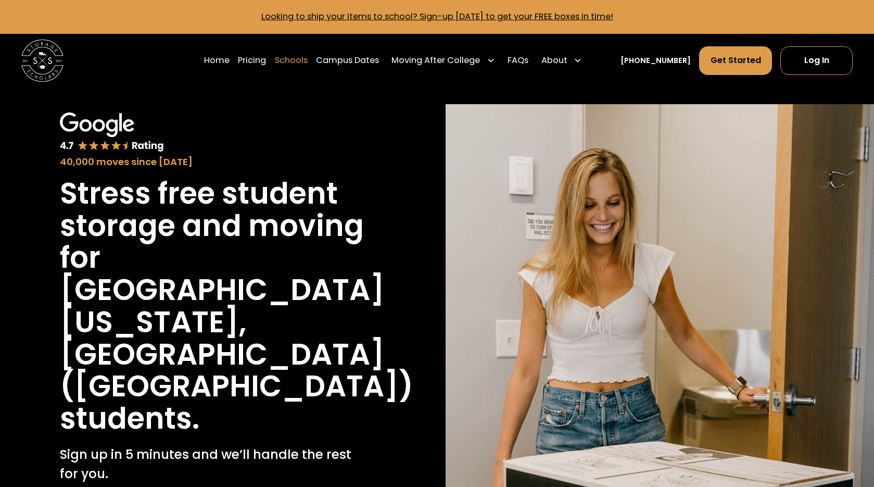
click at [308, 60] on link "Schools" at bounding box center [291, 61] width 33 height 30
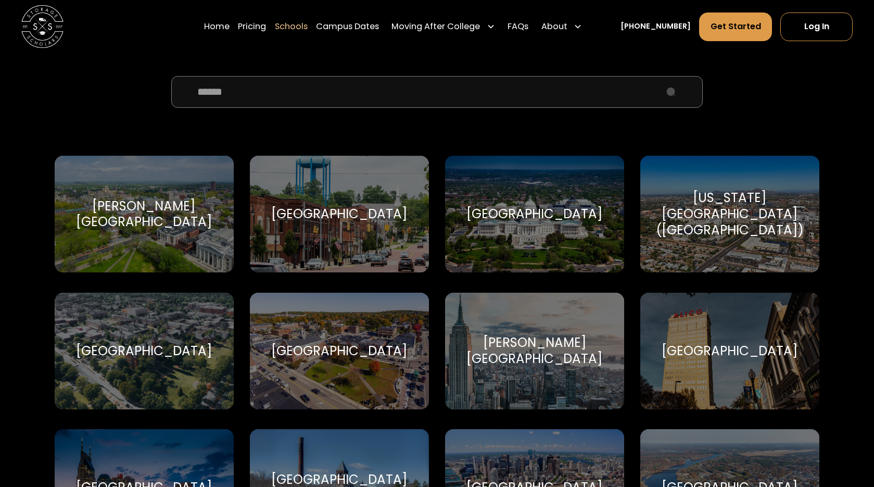
scroll to position [385, 0]
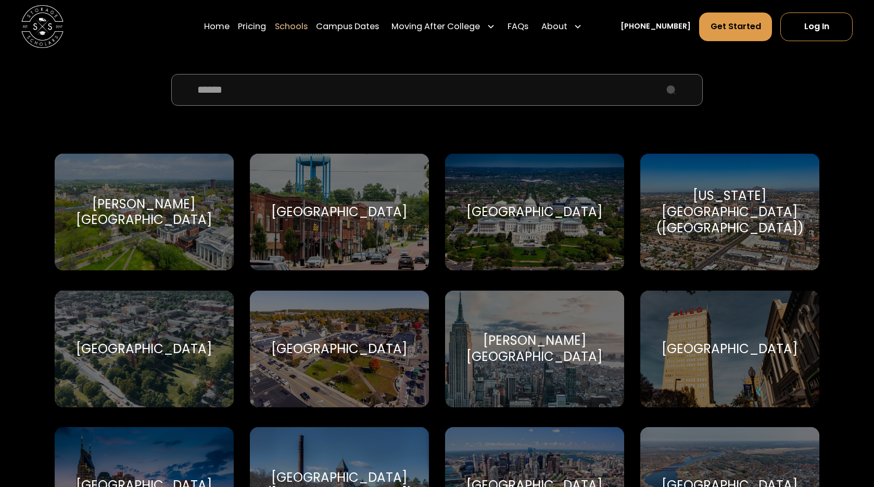
click at [345, 222] on div "Albion College Albion College" at bounding box center [340, 212] width 180 height 117
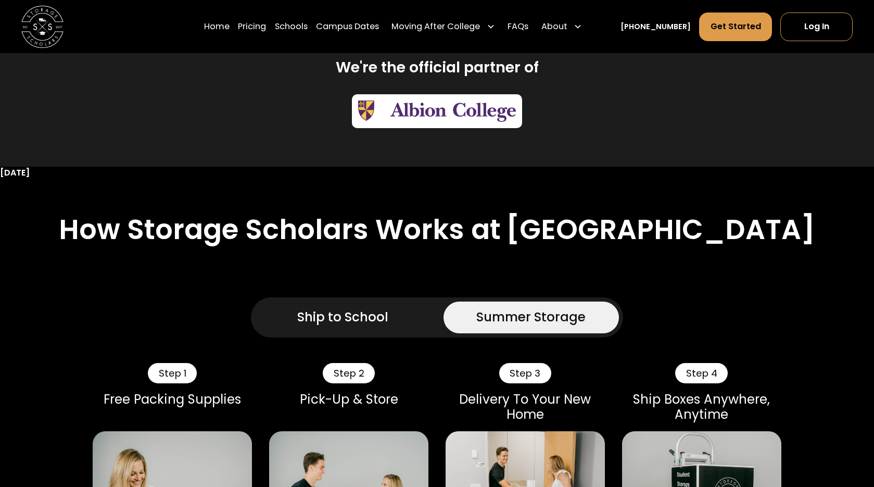
scroll to position [476, 0]
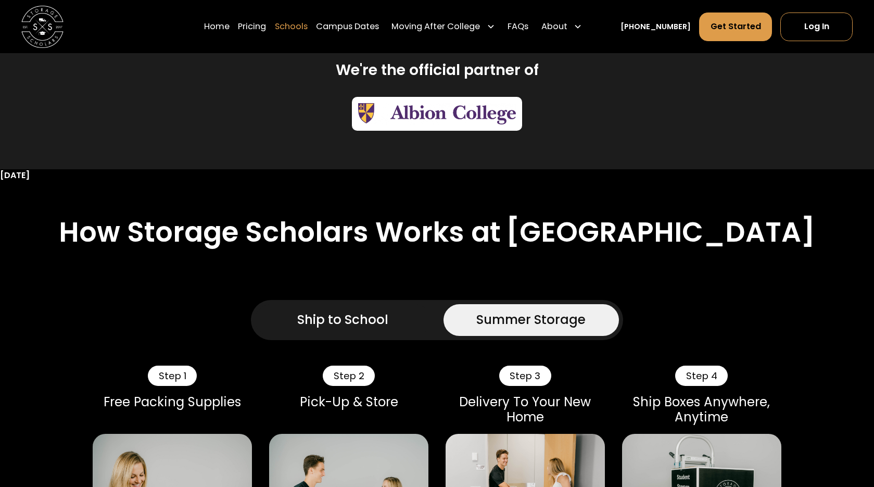
click at [308, 29] on link "Schools" at bounding box center [291, 26] width 33 height 30
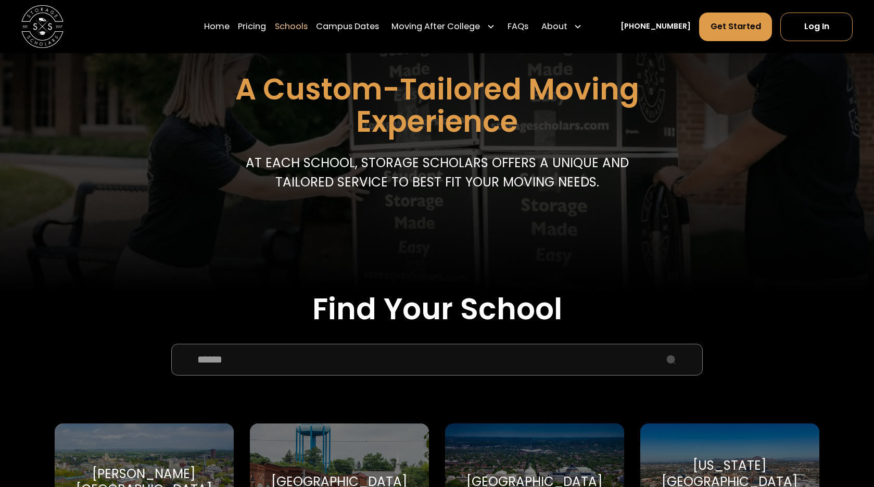
scroll to position [128, 0]
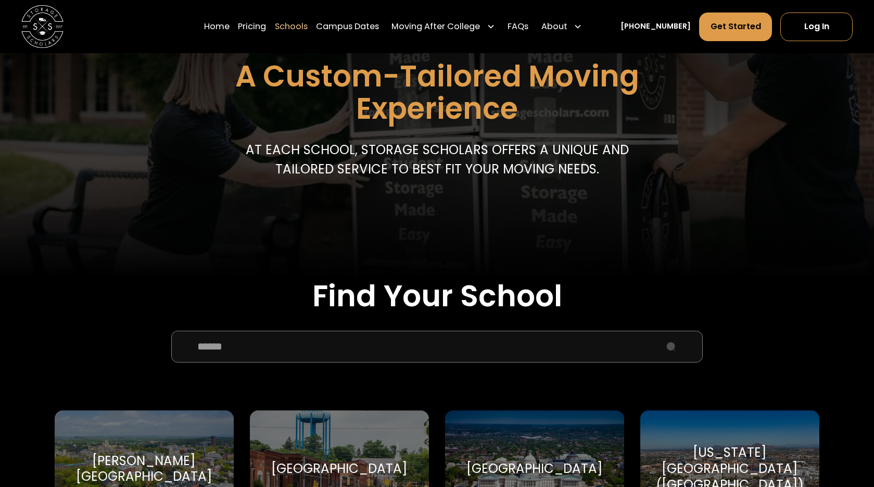
click at [304, 349] on input "School Select Form" at bounding box center [436, 346] width 531 height 32
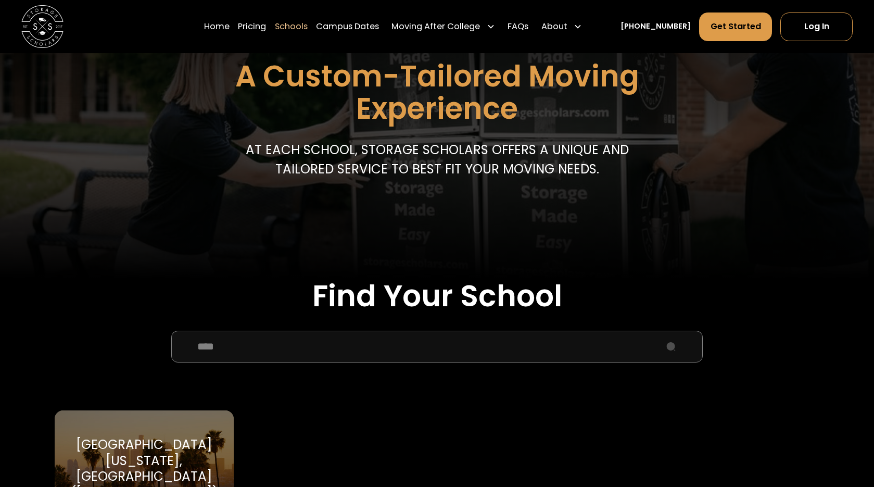
type input "****"
click at [156, 453] on div "[GEOGRAPHIC_DATA][US_STATE], [GEOGRAPHIC_DATA] ([GEOGRAPHIC_DATA])" at bounding box center [144, 469] width 154 height 64
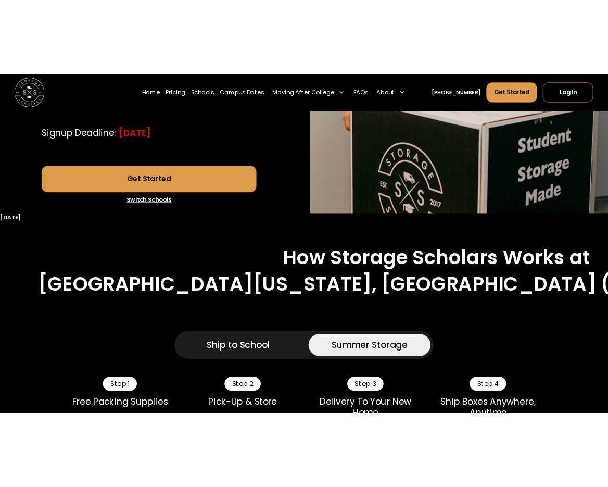
scroll to position [428, 0]
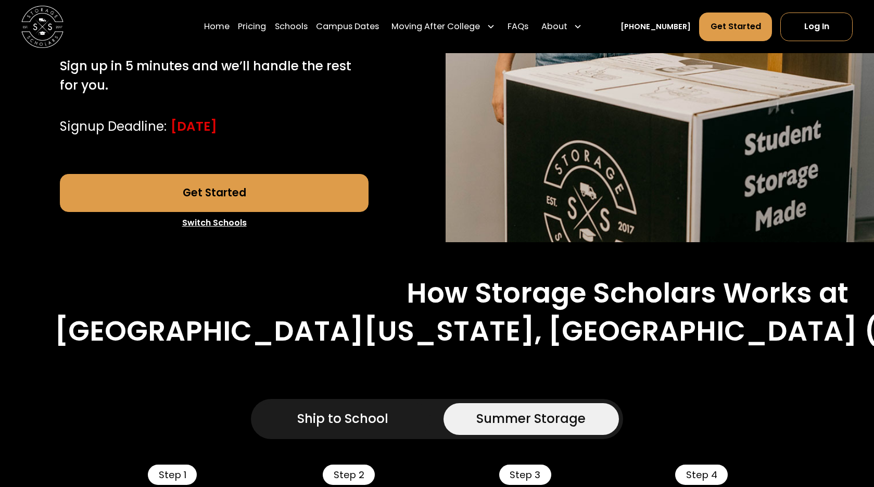
scroll to position [388, 0]
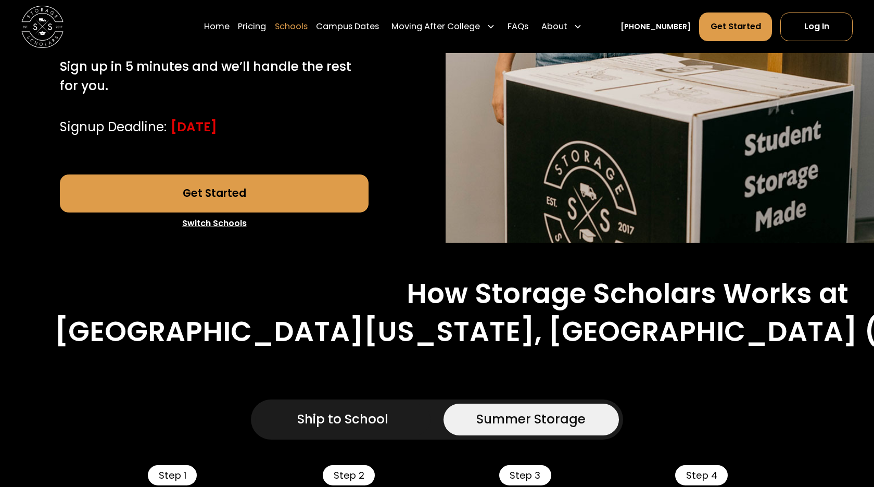
click at [307, 29] on link "Schools" at bounding box center [291, 26] width 33 height 30
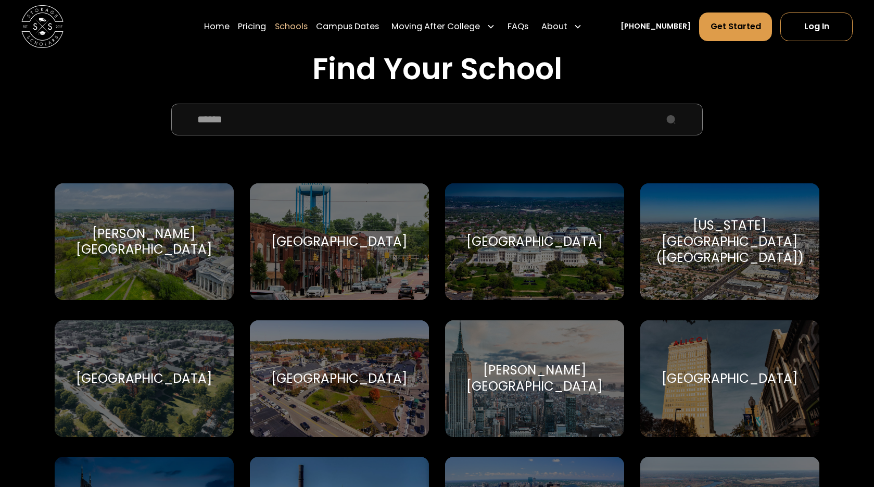
scroll to position [372, 0]
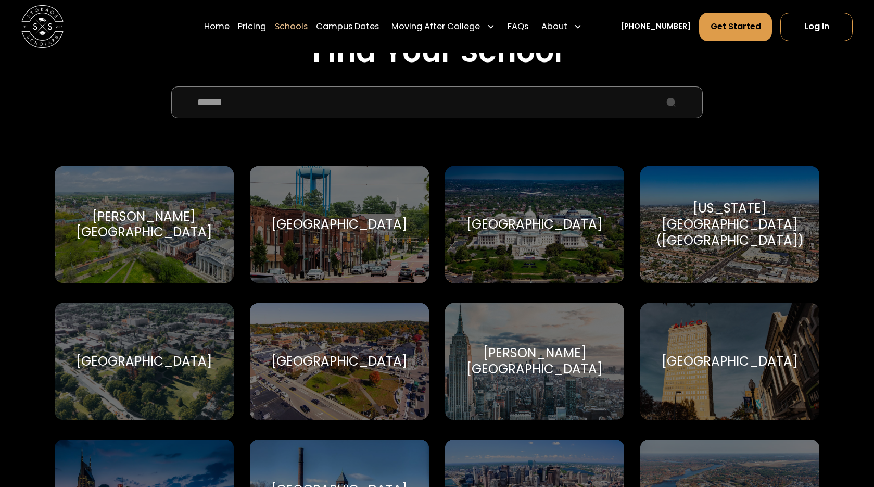
click at [357, 229] on div "Albion College" at bounding box center [339, 224] width 136 height 16
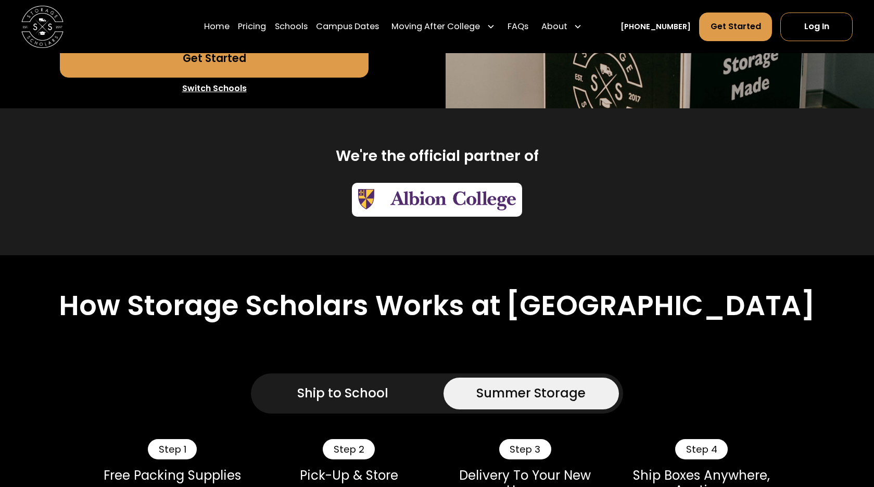
scroll to position [387, 0]
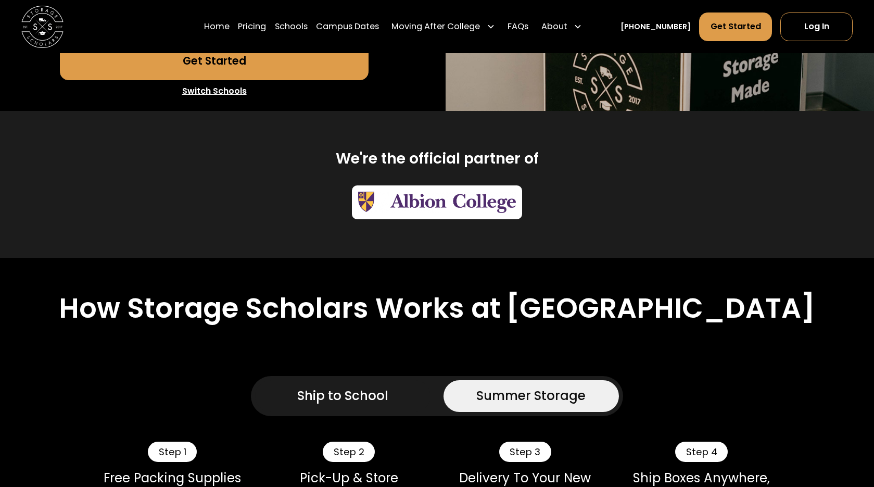
click at [332, 397] on div "Ship to School" at bounding box center [342, 395] width 91 height 19
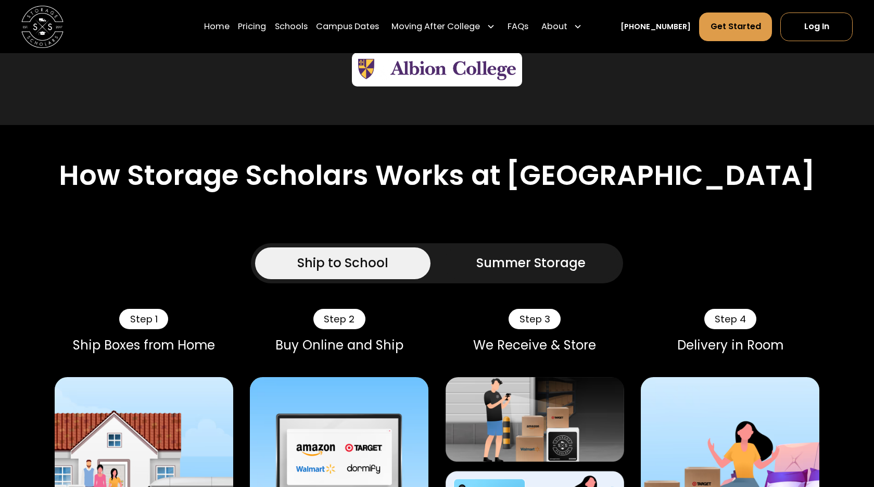
scroll to position [523, 0]
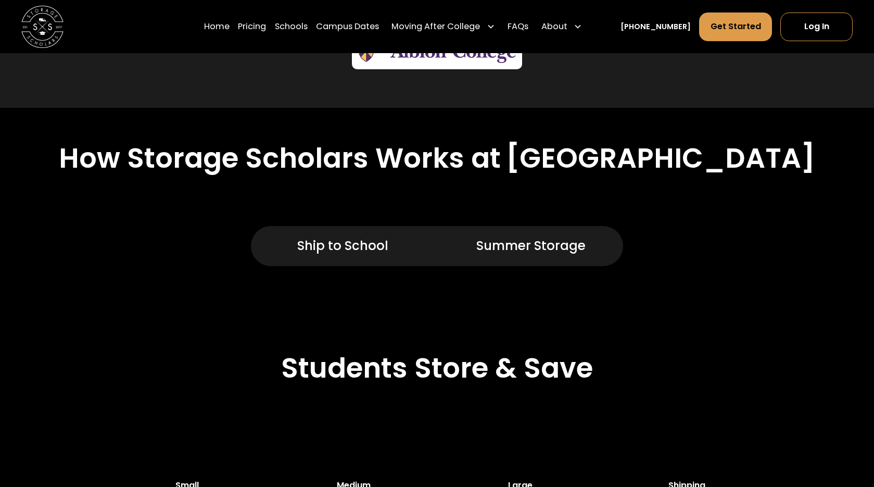
scroll to position [515, 0]
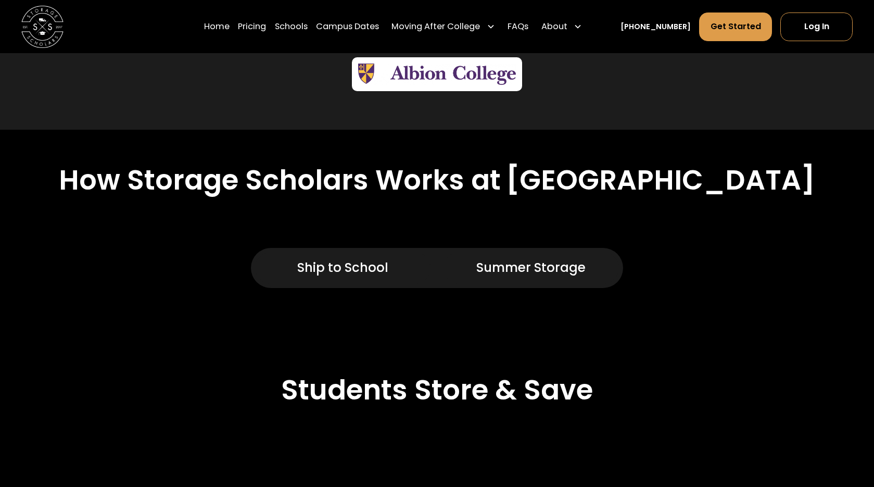
click at [515, 270] on div "Summer Storage" at bounding box center [530, 267] width 109 height 19
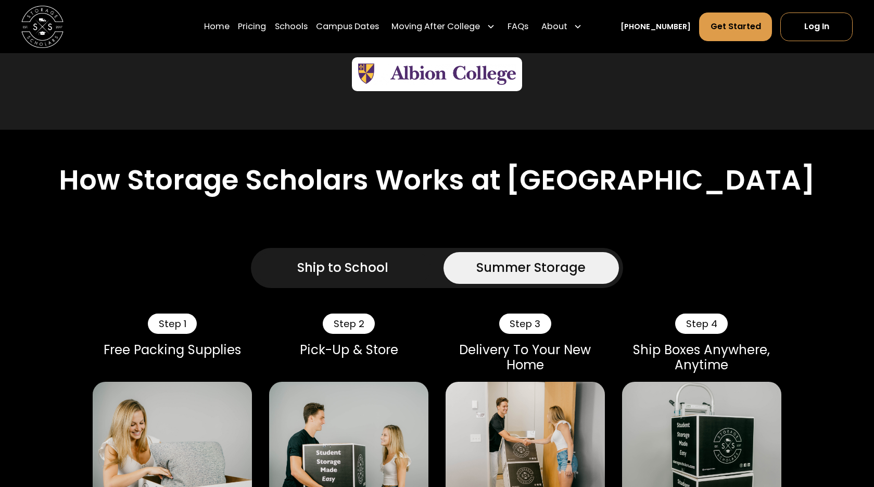
click at [339, 269] on div "Ship to School" at bounding box center [342, 267] width 91 height 19
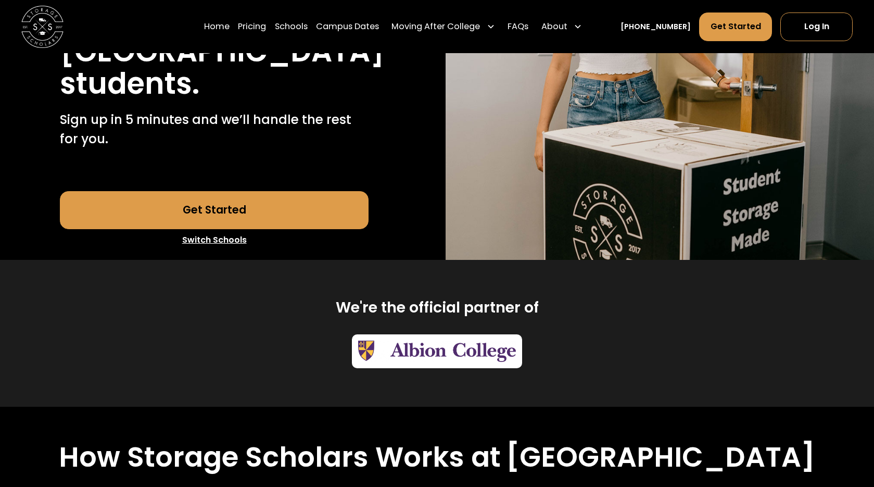
scroll to position [233, 0]
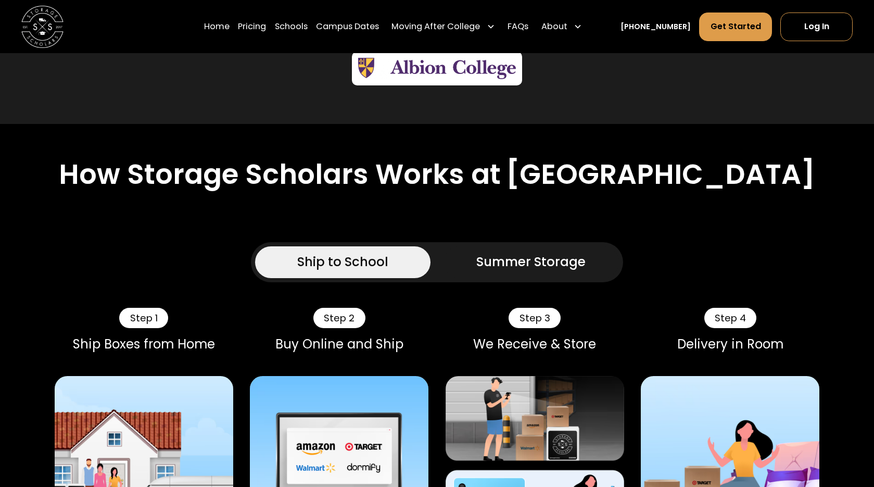
scroll to position [521, 0]
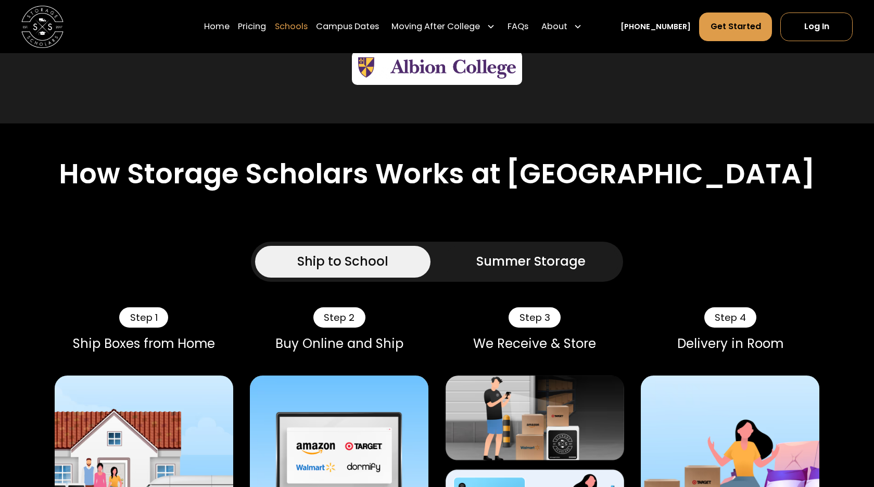
click at [307, 29] on link "Schools" at bounding box center [291, 26] width 33 height 30
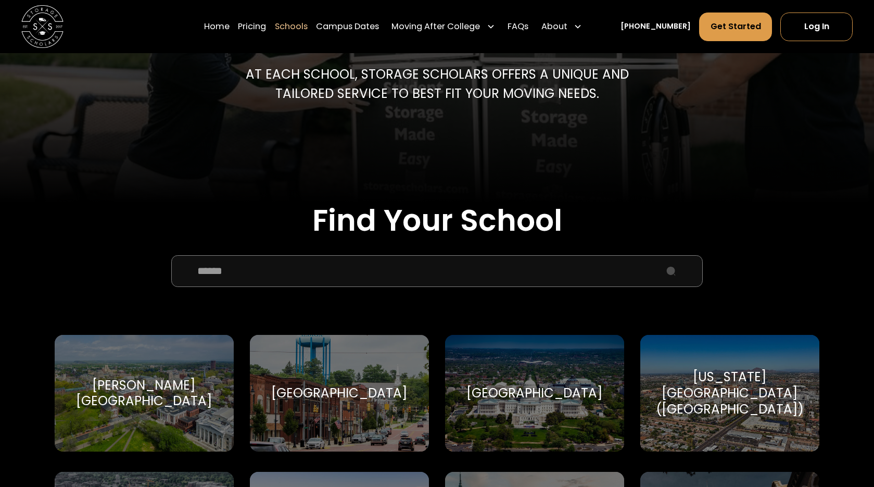
scroll to position [209, 0]
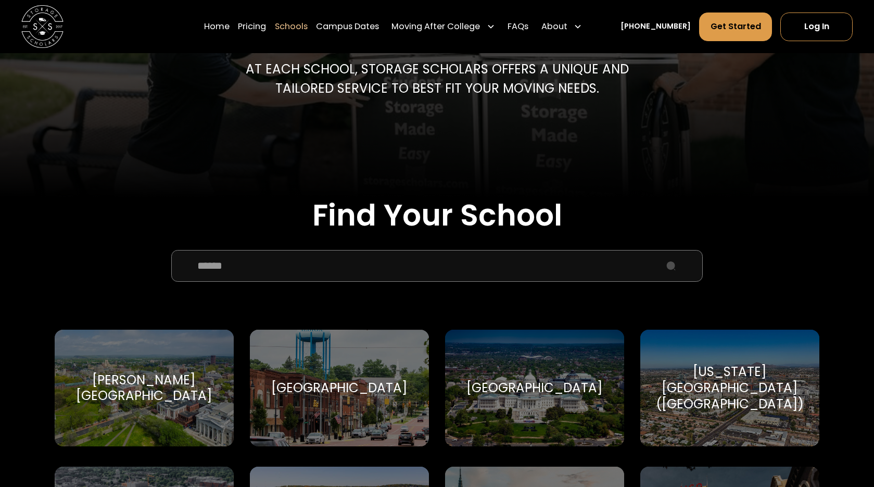
click at [316, 266] on input "School Select Form" at bounding box center [436, 266] width 531 height 32
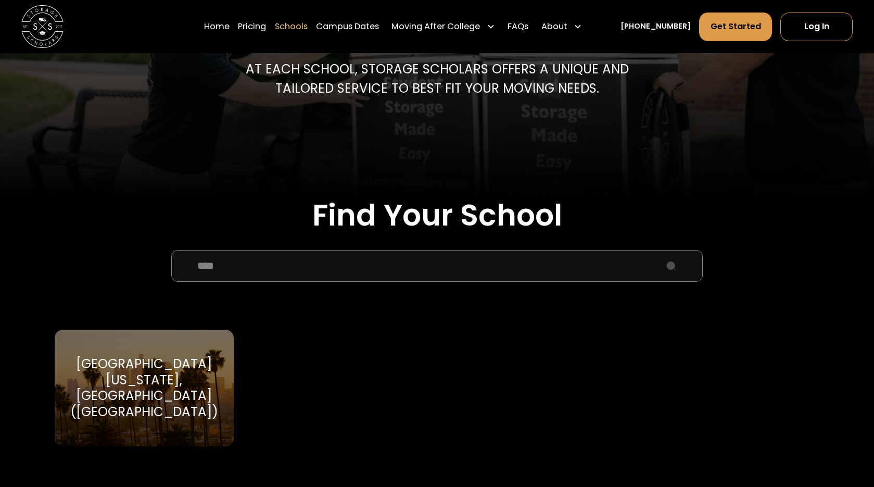
type input "****"
click at [158, 382] on div "[GEOGRAPHIC_DATA][US_STATE], [GEOGRAPHIC_DATA] ([GEOGRAPHIC_DATA])" at bounding box center [144, 388] width 154 height 64
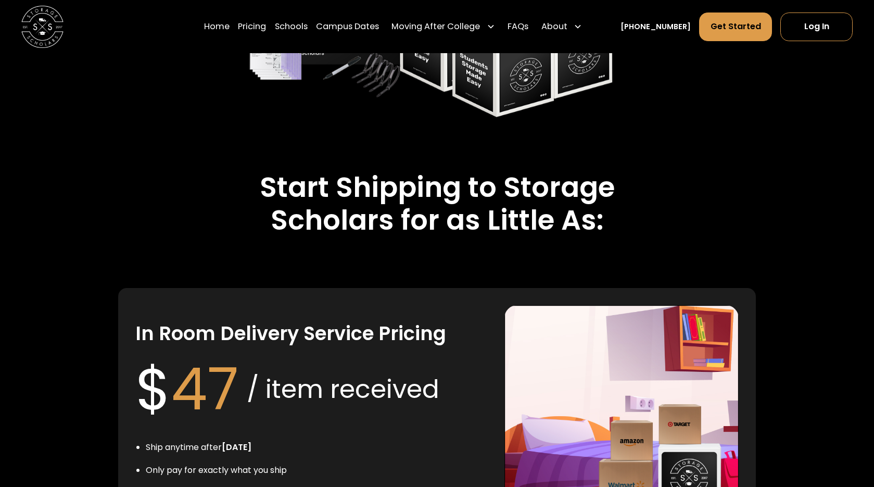
scroll to position [1885, 0]
